Goal: Task Accomplishment & Management: Manage account settings

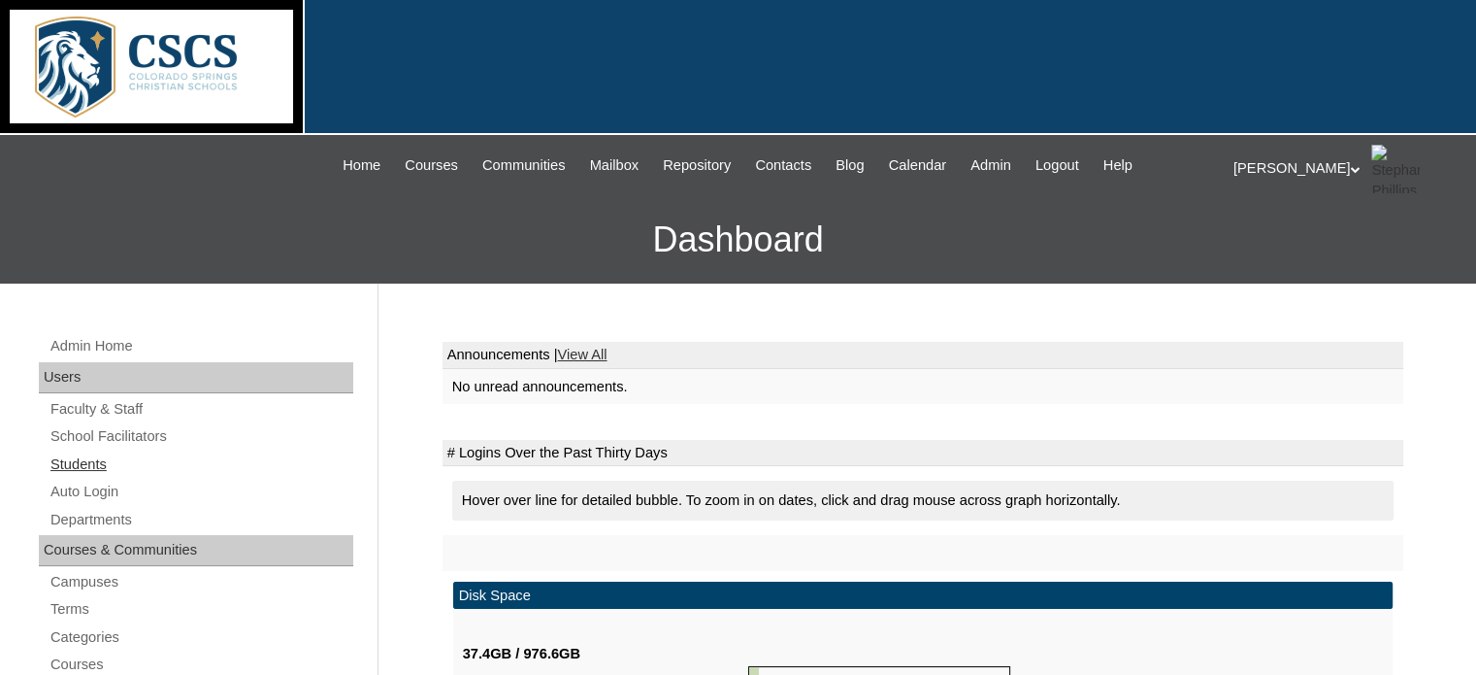
click at [108, 461] on link "Students" at bounding box center [201, 464] width 305 height 24
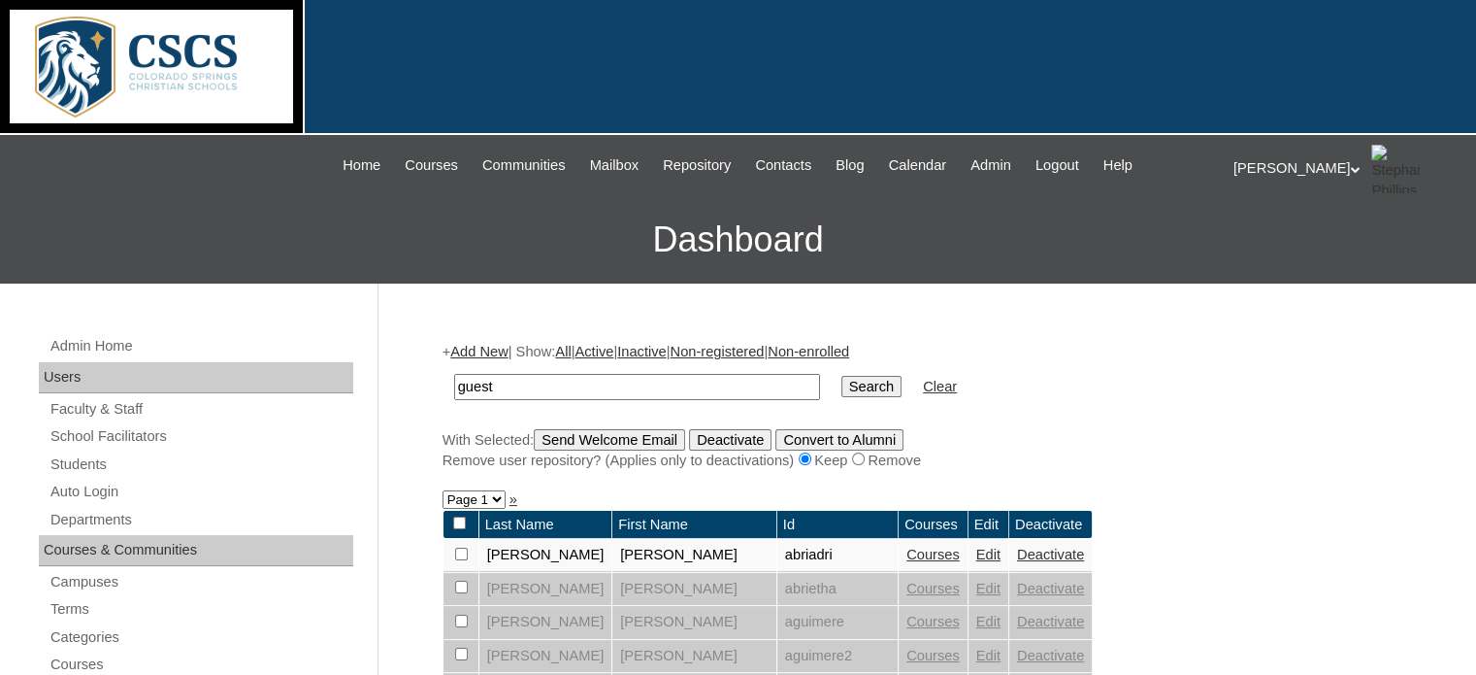
type input "guest"
click at [841, 376] on input "Search" at bounding box center [871, 386] width 60 height 21
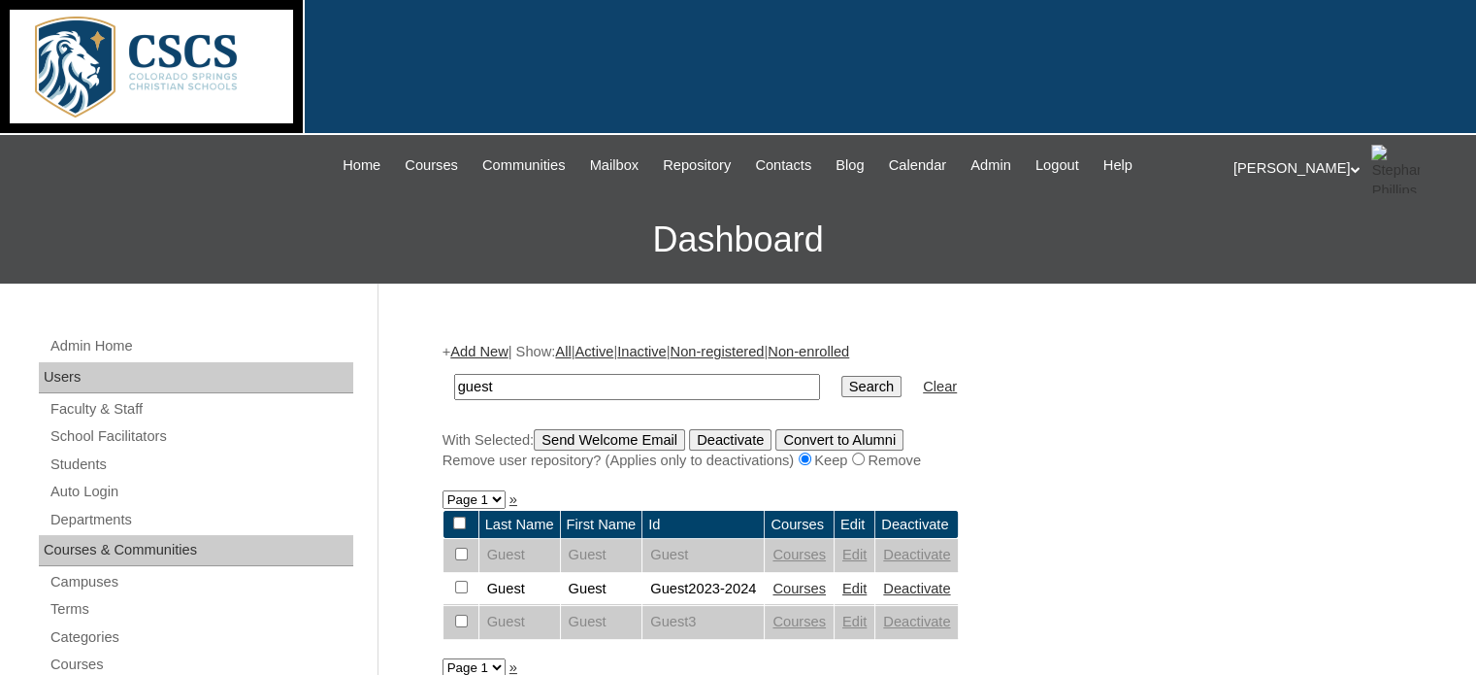
click at [866, 580] on link "Edit" at bounding box center [854, 588] width 24 height 16
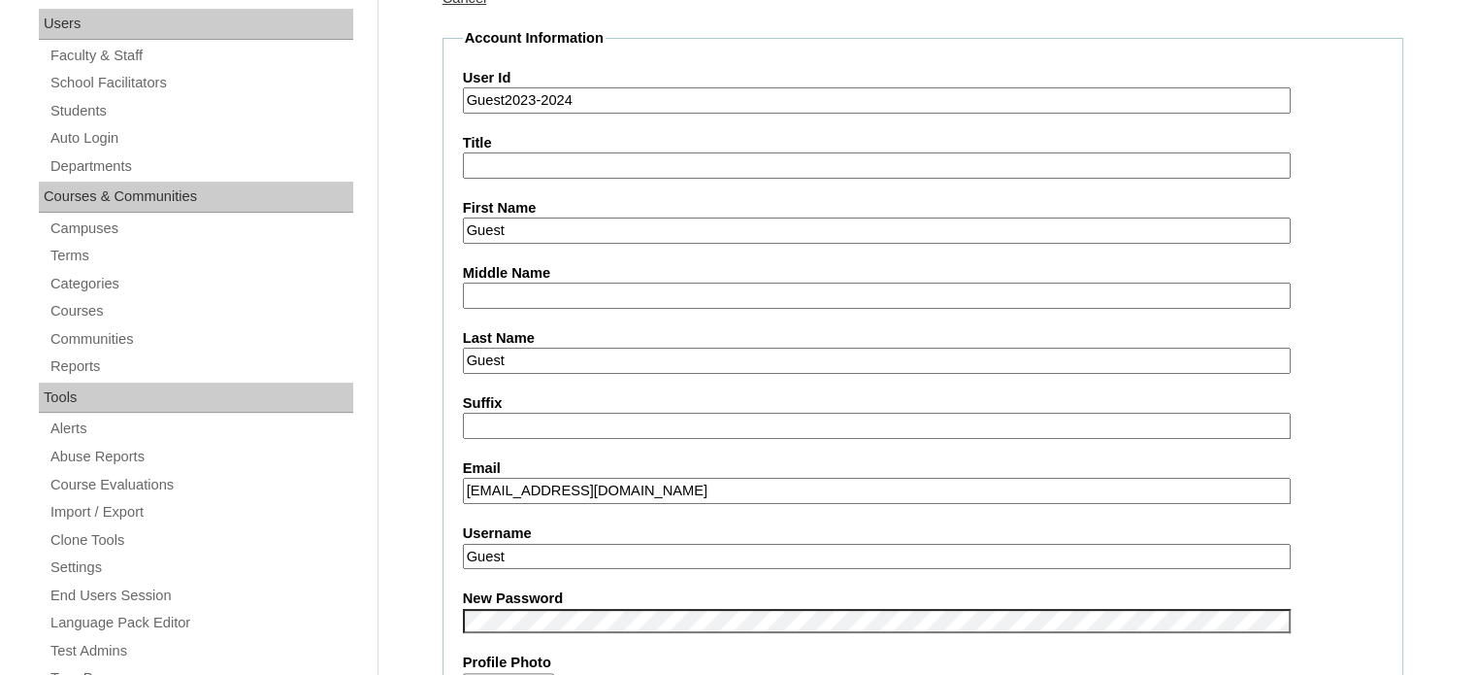
scroll to position [353, 0]
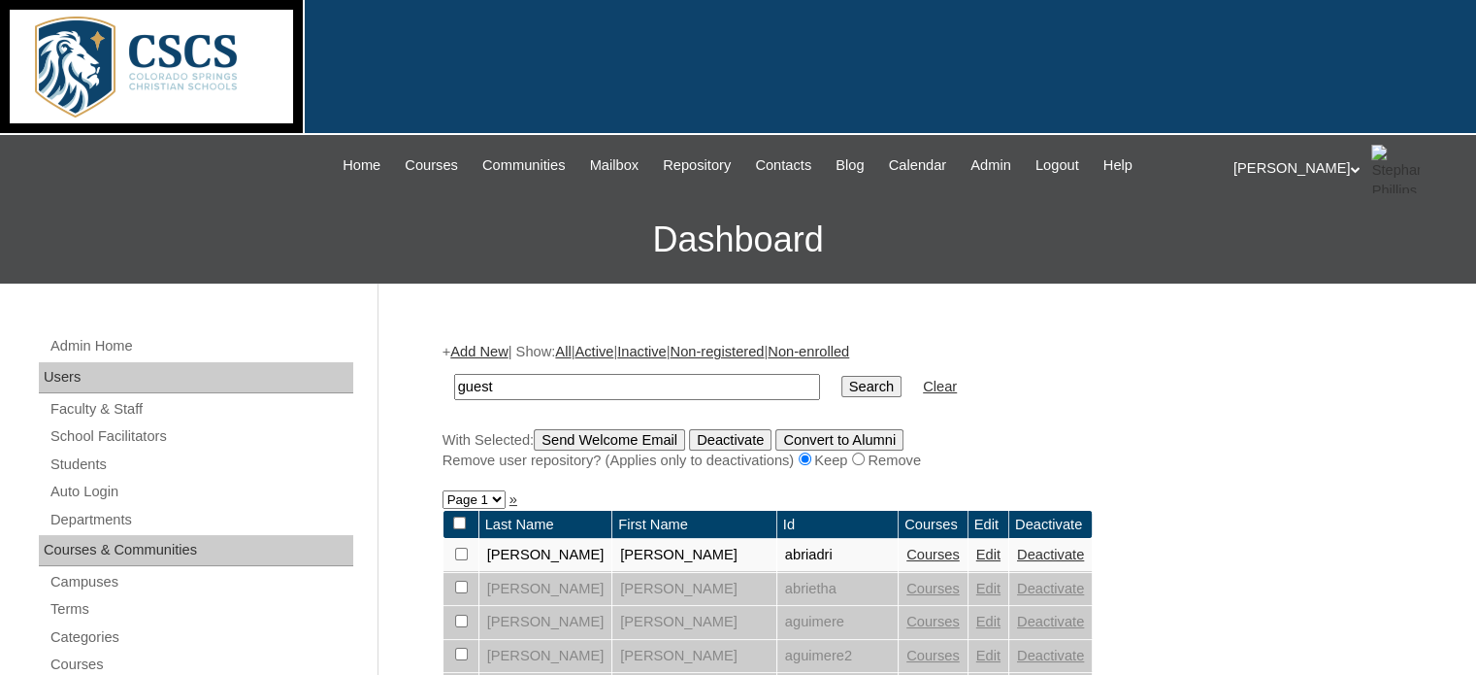
type input "guest"
click at [841, 376] on input "Search" at bounding box center [871, 386] width 60 height 21
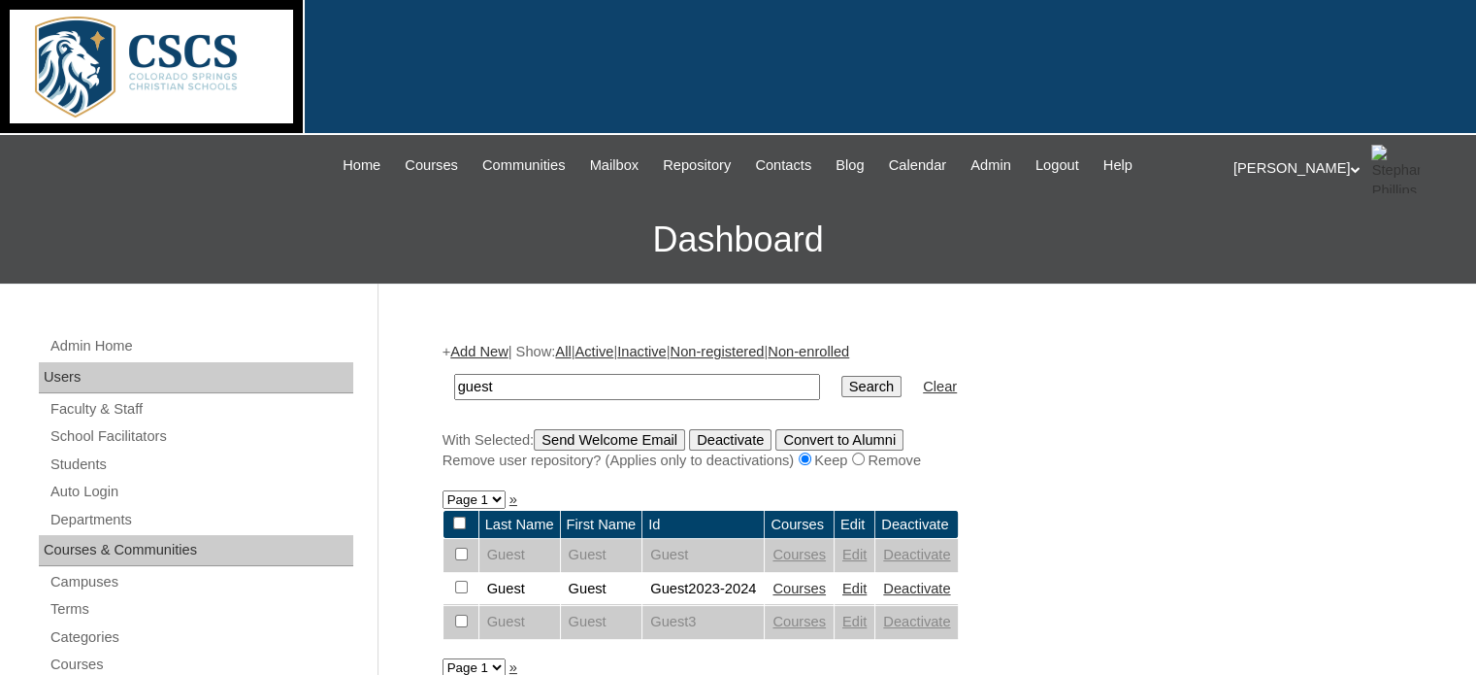
click at [817, 588] on link "Courses" at bounding box center [799, 588] width 53 height 16
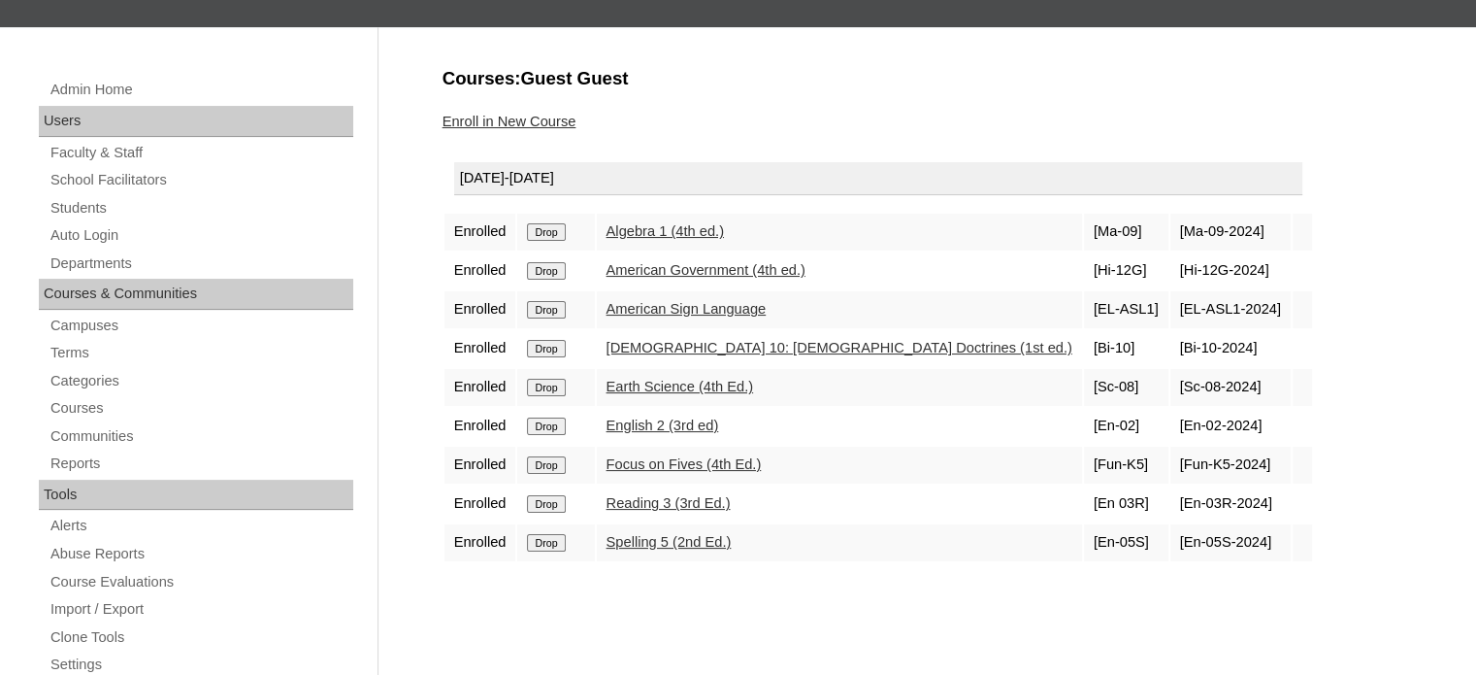
scroll to position [262, 0]
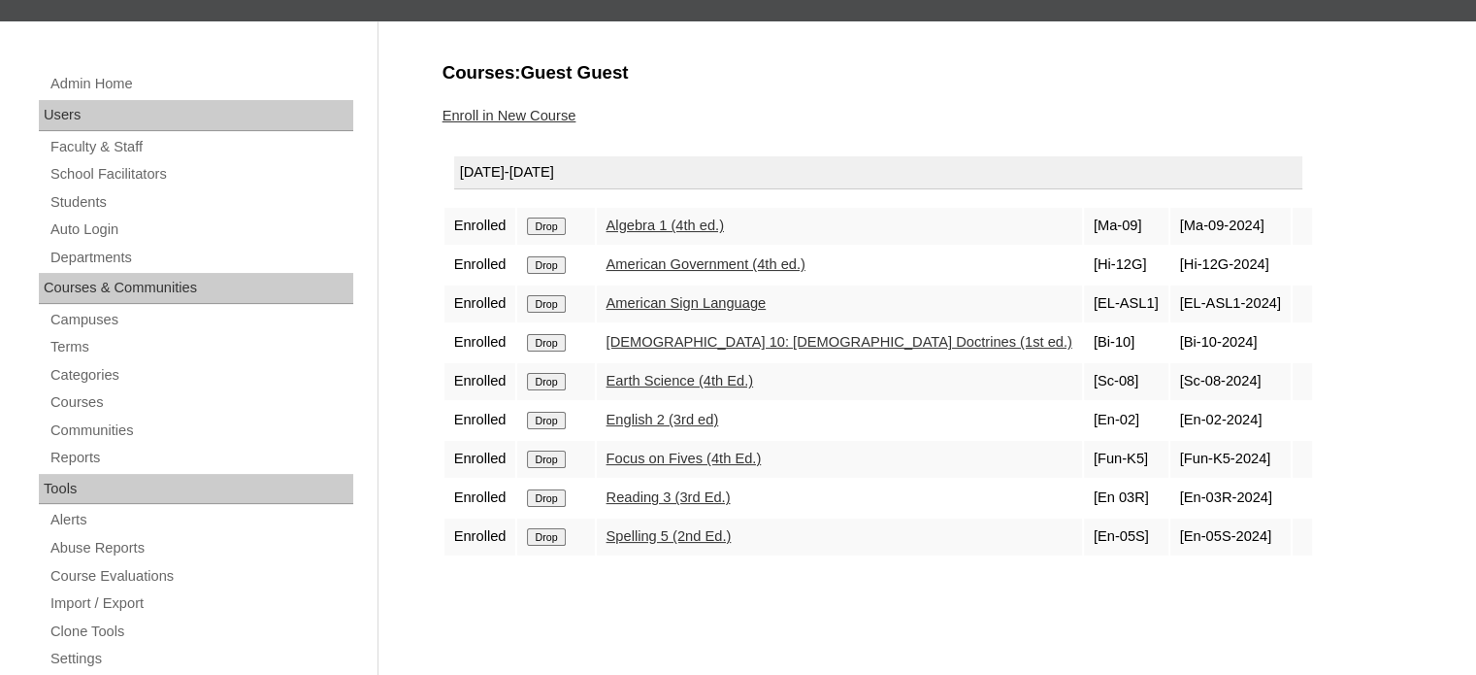
click at [550, 225] on input "Drop" at bounding box center [546, 225] width 38 height 17
click at [569, 115] on link "Enroll in New Course" at bounding box center [510, 116] width 134 height 16
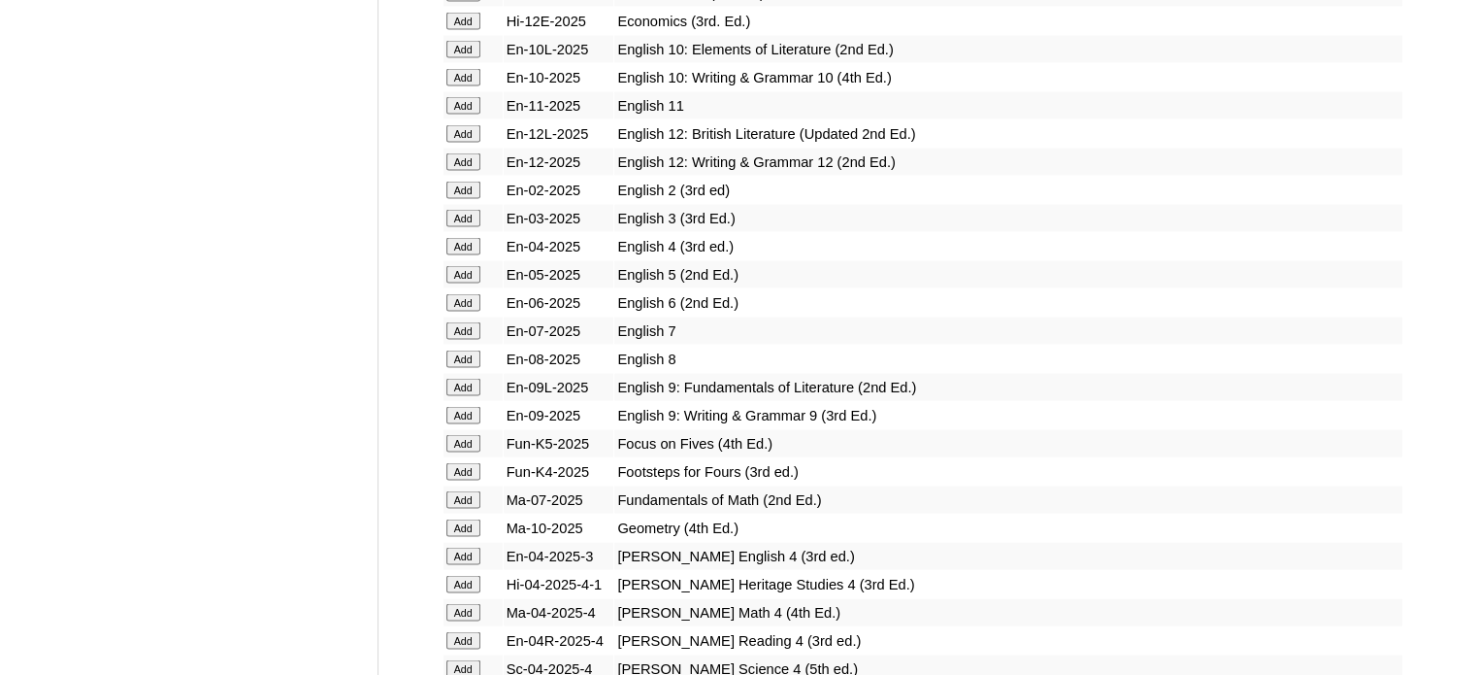
scroll to position [3828, 0]
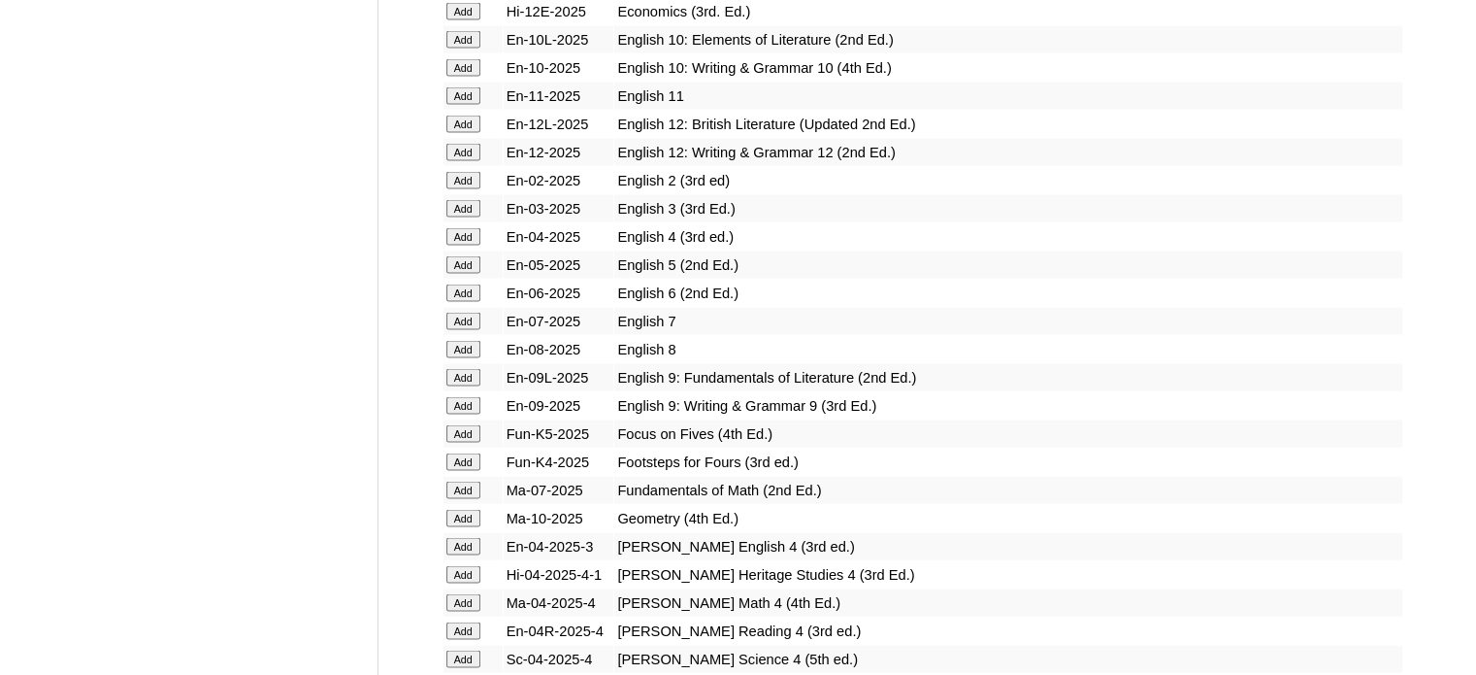
click at [467, 425] on input "Add" at bounding box center [463, 433] width 34 height 17
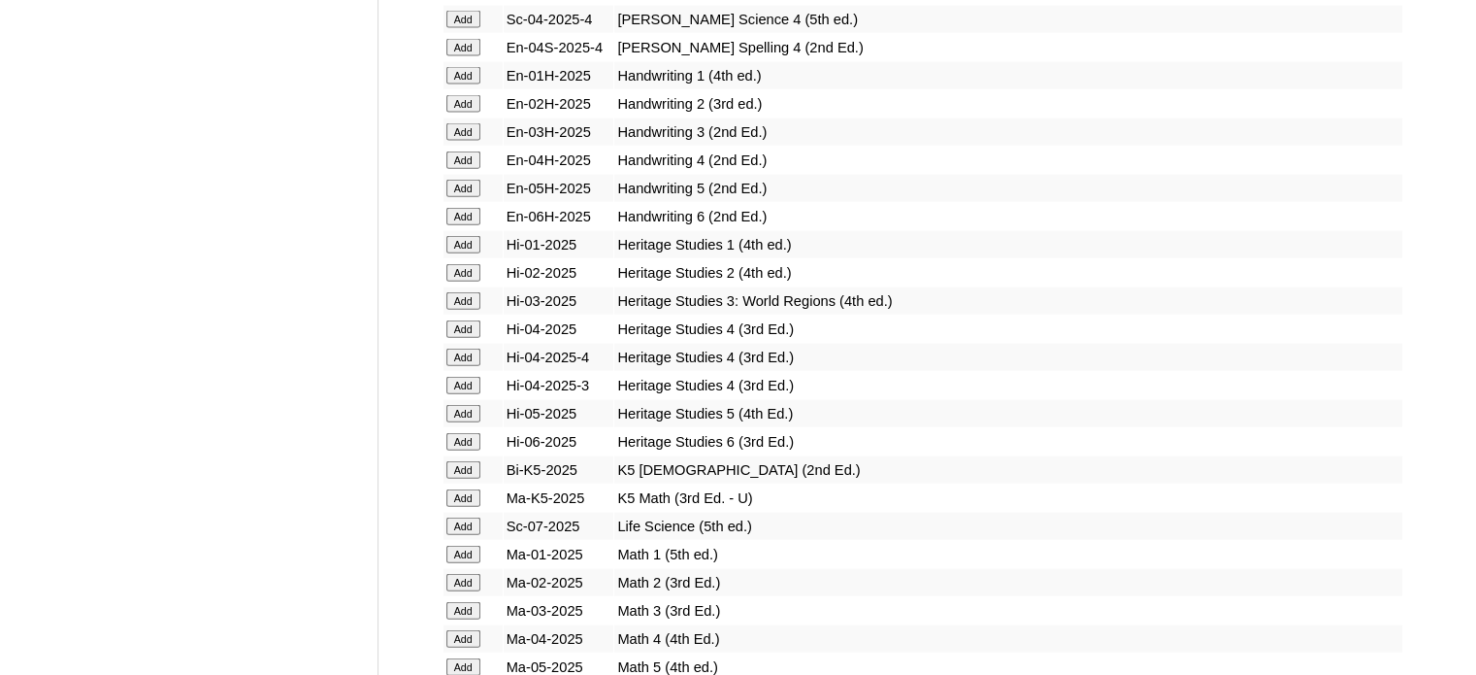
scroll to position [4468, 0]
click at [457, 488] on input "Add" at bounding box center [463, 496] width 34 height 17
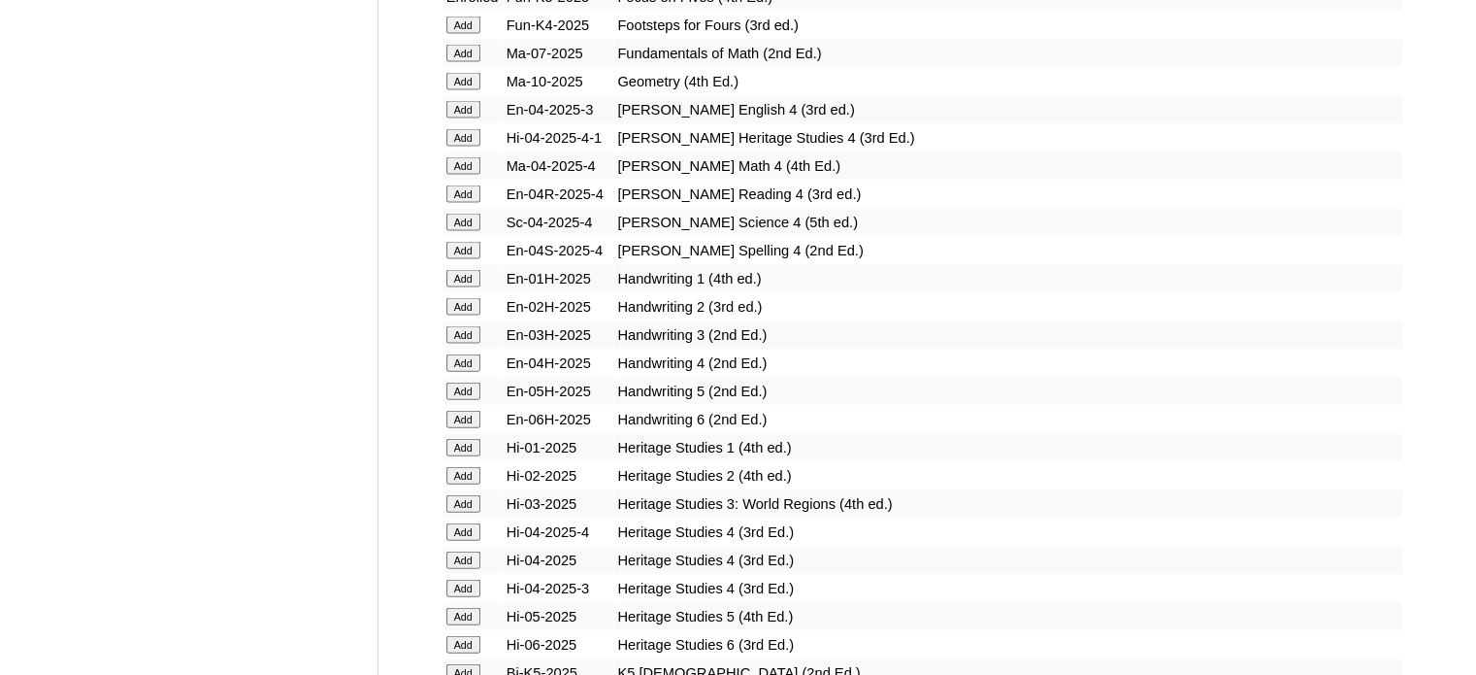
scroll to position [4267, 0]
click at [467, 662] on input "Add" at bounding box center [463, 670] width 34 height 17
